Goal: Transaction & Acquisition: Subscribe to service/newsletter

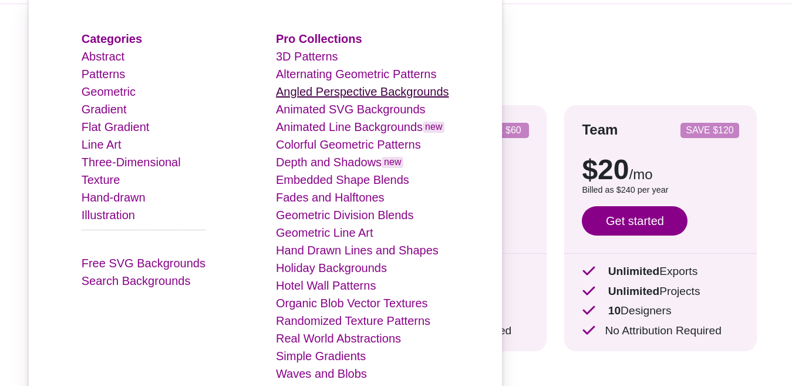
scroll to position [117, 0]
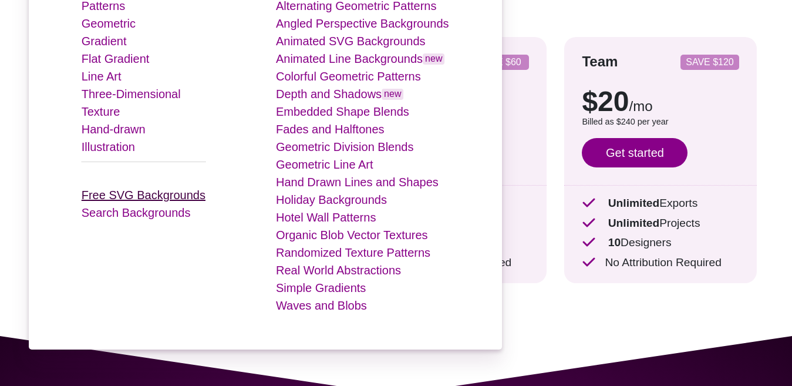
click at [129, 196] on link "Free SVG Backgrounds" at bounding box center [144, 194] width 124 height 13
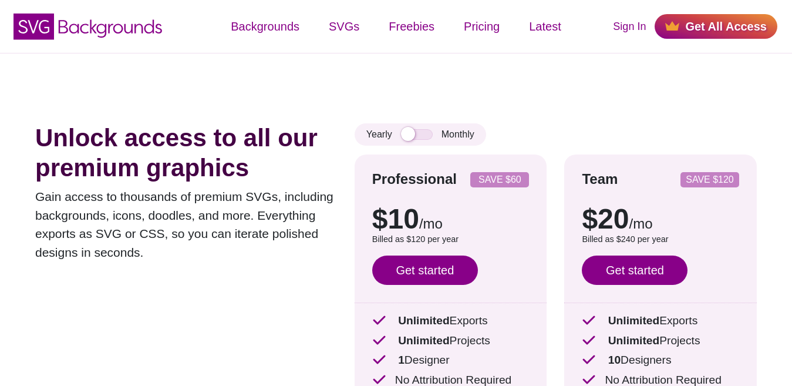
click at [616, 25] on div "Sign In Get All Access" at bounding box center [687, 26] width 210 height 36
click at [627, 26] on link "Sign In" at bounding box center [629, 27] width 33 height 16
